Goal: Task Accomplishment & Management: Use online tool/utility

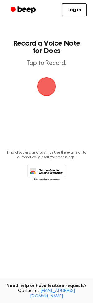
click at [48, 84] on span "button" at bounding box center [46, 86] width 25 height 25
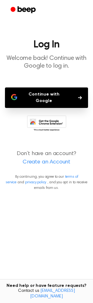
click at [46, 94] on button "Continue with Google" at bounding box center [46, 97] width 83 height 20
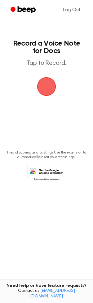
click at [44, 88] on span "button" at bounding box center [46, 86] width 24 height 24
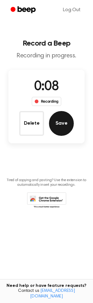
click at [62, 121] on button "Save" at bounding box center [61, 123] width 25 height 25
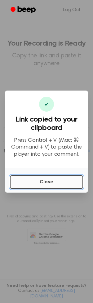
click at [51, 180] on button "Close" at bounding box center [46, 182] width 73 height 14
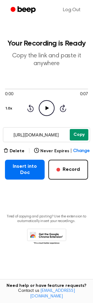
click at [73, 133] on button "Copy" at bounding box center [79, 134] width 19 height 11
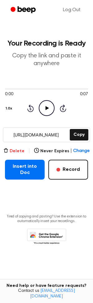
click at [14, 149] on button "Delete" at bounding box center [13, 151] width 21 height 7
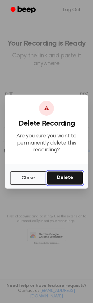
click at [60, 177] on button "Delete" at bounding box center [65, 178] width 36 height 14
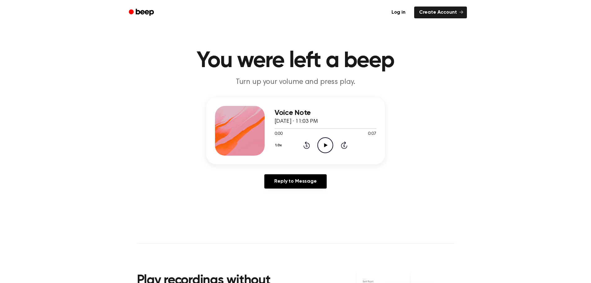
click at [327, 144] on icon "Play Audio" at bounding box center [325, 145] width 16 height 16
click at [326, 144] on icon "Play Audio" at bounding box center [325, 145] width 16 height 16
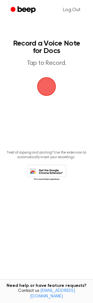
click at [45, 85] on span "button" at bounding box center [46, 86] width 19 height 19
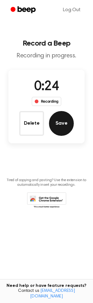
click at [64, 124] on button "Save" at bounding box center [61, 123] width 25 height 25
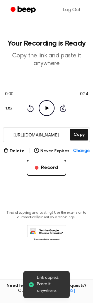
click at [46, 105] on icon "Play Audio" at bounding box center [47, 108] width 16 height 16
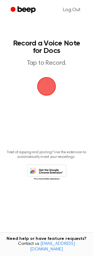
click at [43, 80] on span "button" at bounding box center [46, 86] width 19 height 19
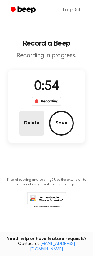
click at [35, 124] on button "Delete" at bounding box center [31, 123] width 25 height 25
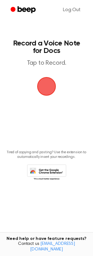
click at [47, 86] on span "button" at bounding box center [46, 86] width 35 height 35
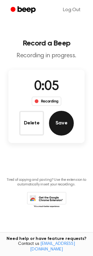
click at [56, 120] on button "Save" at bounding box center [61, 123] width 25 height 25
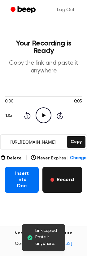
click at [65, 178] on button "Record" at bounding box center [62, 180] width 40 height 26
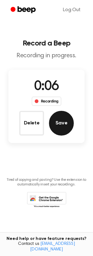
click at [61, 122] on button "Save" at bounding box center [61, 123] width 25 height 25
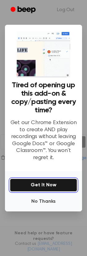
click at [48, 187] on button "Get It Now" at bounding box center [43, 185] width 67 height 13
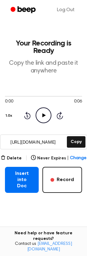
click at [45, 113] on icon "Play Audio" at bounding box center [44, 116] width 16 height 16
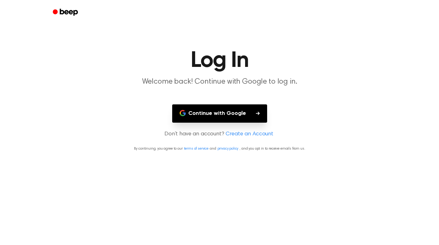
click at [222, 109] on button "Continue with Google" at bounding box center [219, 114] width 95 height 18
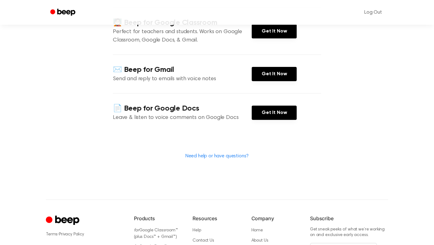
scroll to position [93, 0]
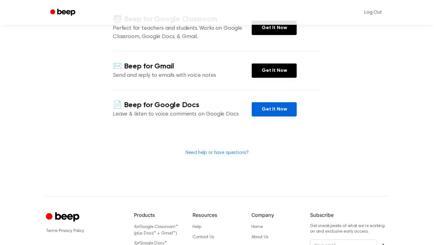
click at [275, 111] on link "Get It Now" at bounding box center [274, 109] width 45 height 14
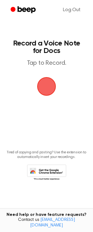
click at [47, 87] on span "button" at bounding box center [47, 87] width 20 height 20
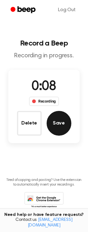
click at [60, 124] on button "Save" at bounding box center [59, 123] width 25 height 25
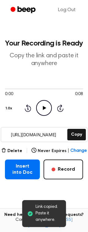
click at [43, 107] on icon at bounding box center [44, 108] width 3 height 4
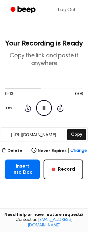
click at [44, 109] on icon "Pause Audio" at bounding box center [44, 108] width 16 height 16
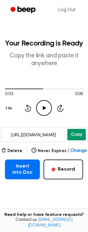
click at [80, 135] on button "Copy" at bounding box center [77, 134] width 19 height 11
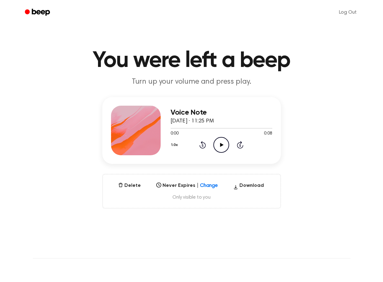
click at [223, 146] on icon "Play Audio" at bounding box center [221, 145] width 16 height 16
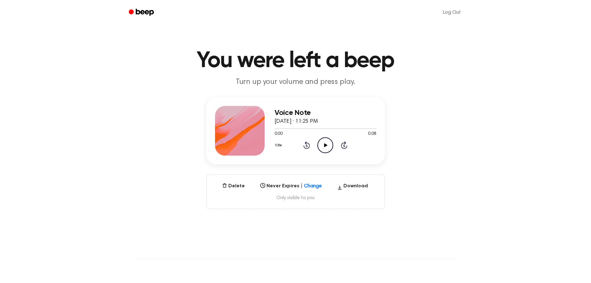
click at [324, 145] on icon at bounding box center [325, 145] width 3 height 4
click at [403, 198] on div "Voice Note [DATE] · 11:25 PM 0:08 0:08 Your browser does not support the [objec…" at bounding box center [295, 153] width 576 height 112
click at [284, 198] on span "Only visible to you" at bounding box center [295, 197] width 163 height 6
